Goal: Information Seeking & Learning: Find contact information

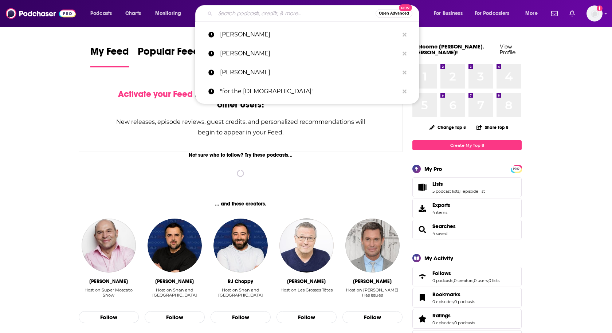
click at [228, 15] on input "Search podcasts, credits, & more..." at bounding box center [295, 14] width 160 height 12
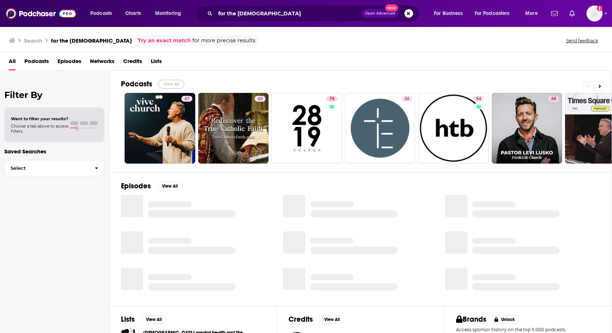
click at [171, 81] on button "View All" at bounding box center [171, 84] width 26 height 9
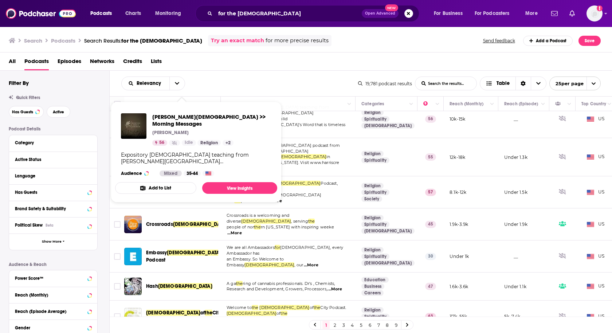
scroll to position [427, 0]
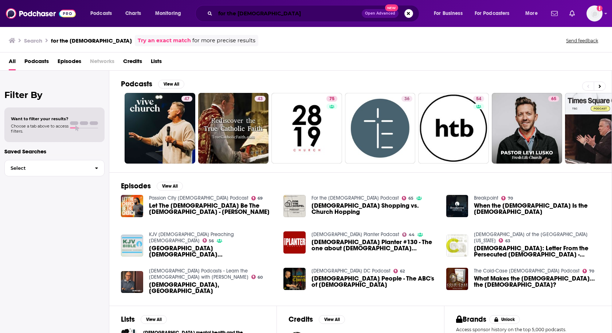
click at [279, 12] on input "for the [DEMOGRAPHIC_DATA]" at bounding box center [288, 14] width 146 height 12
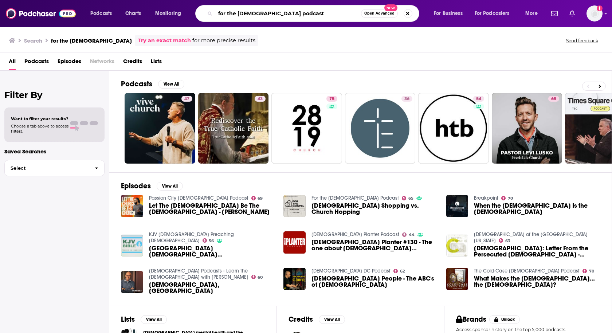
type input "for the [DEMOGRAPHIC_DATA] podcast"
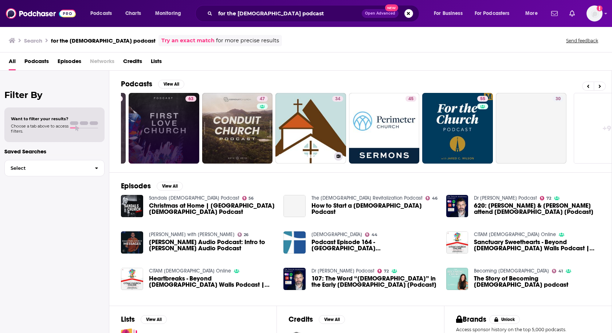
scroll to position [0, 178]
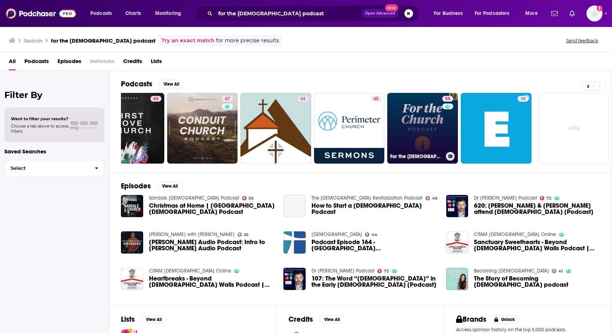
click at [407, 132] on link "55 For the [DEMOGRAPHIC_DATA] Podcast" at bounding box center [422, 128] width 71 height 71
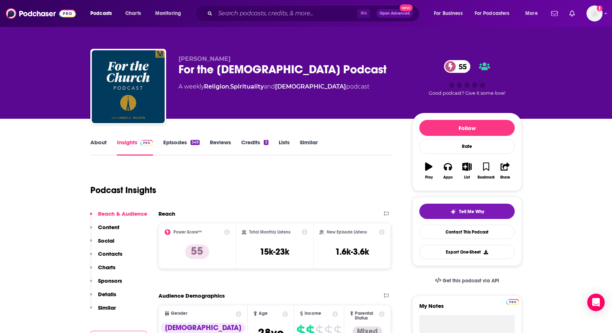
click at [105, 254] on p "Contacts" at bounding box center [110, 253] width 24 height 7
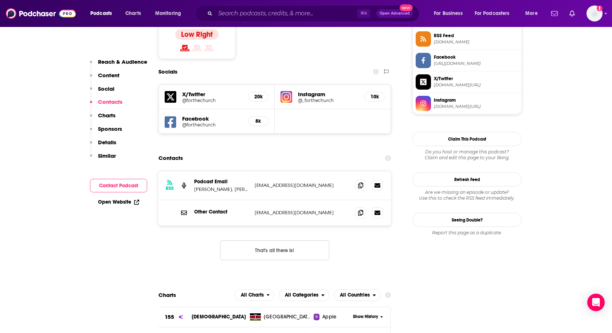
scroll to position [615, 0]
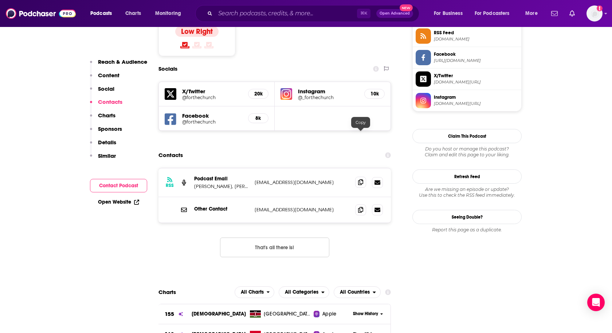
click at [364, 177] on span at bounding box center [360, 182] width 11 height 11
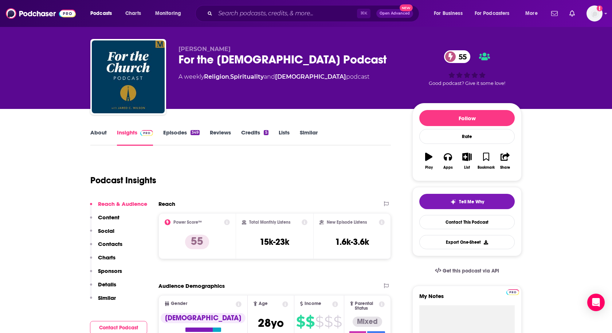
scroll to position [0, 0]
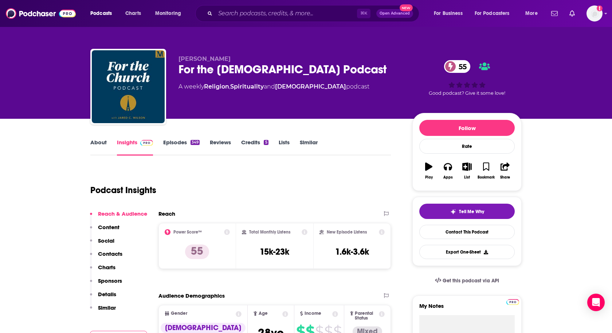
click at [104, 254] on p "Contacts" at bounding box center [110, 253] width 24 height 7
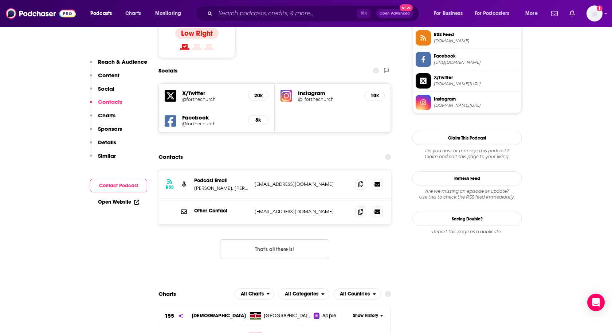
scroll to position [615, 0]
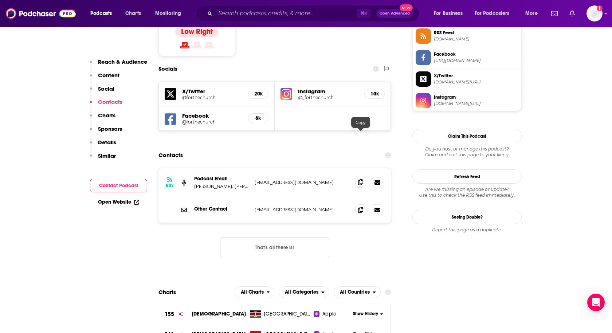
click at [361, 179] on icon at bounding box center [360, 182] width 5 height 6
click at [109, 76] on p "Content" at bounding box center [109, 75] width 22 height 7
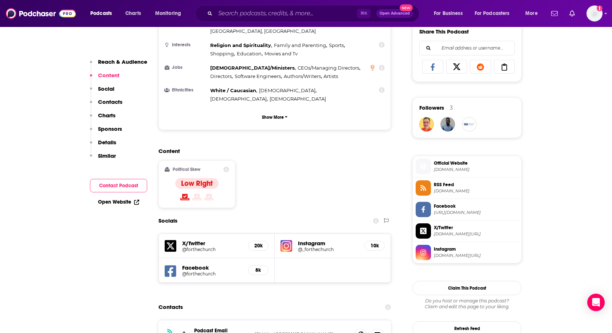
click at [106, 63] on p "Reach & Audience" at bounding box center [122, 61] width 49 height 7
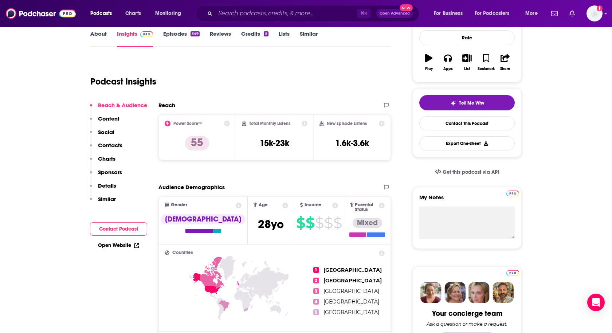
scroll to position [108, 0]
click at [102, 32] on link "About" at bounding box center [98, 39] width 16 height 17
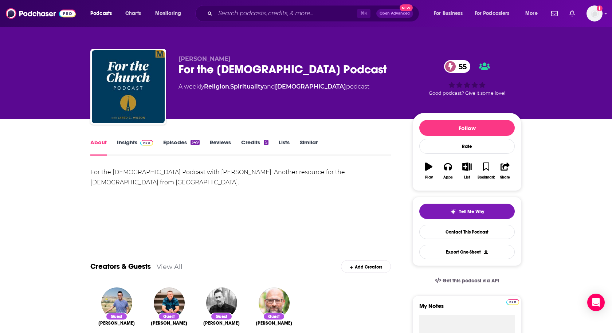
click at [135, 141] on link "Insights" at bounding box center [135, 147] width 36 height 17
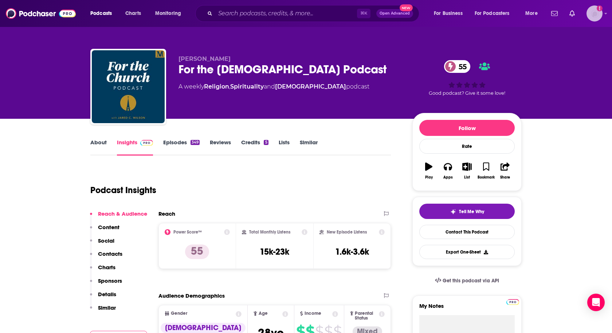
click at [590, 12] on img "Logged in as heidi.egloff" at bounding box center [595, 13] width 16 height 16
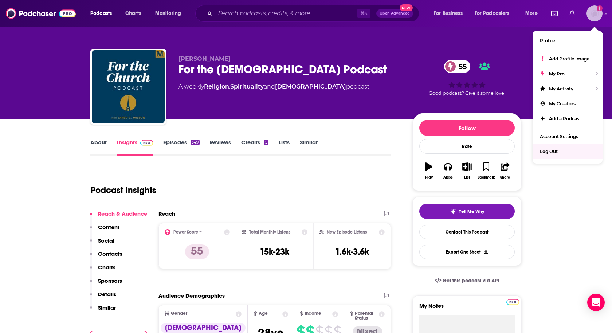
click at [544, 153] on div "Log Out" at bounding box center [568, 151] width 70 height 15
